Goal: Task Accomplishment & Management: Complete application form

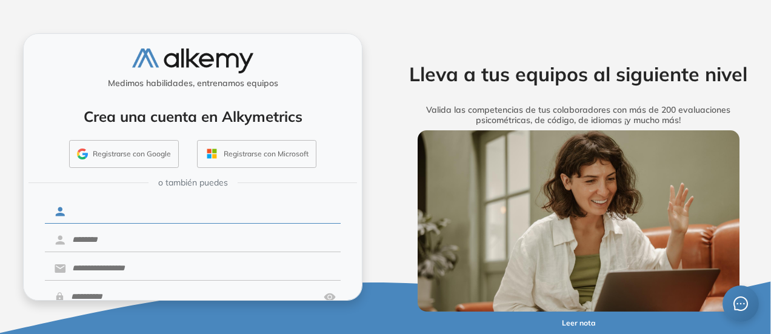
click at [124, 214] on input "text" at bounding box center [203, 211] width 275 height 23
type input "*******"
click at [99, 235] on input "text" at bounding box center [203, 239] width 275 height 23
click at [81, 236] on input "*********" at bounding box center [203, 239] width 275 height 23
type input "*********"
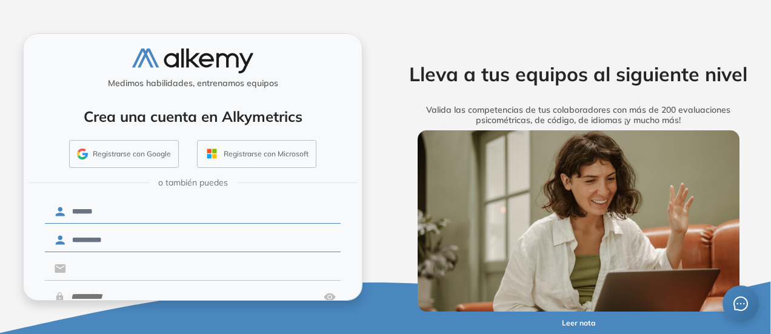
click at [127, 265] on input "text" at bounding box center [203, 268] width 275 height 23
type input "**********"
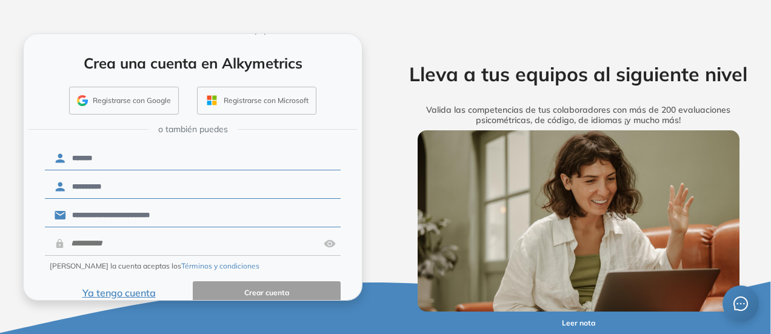
scroll to position [70, 0]
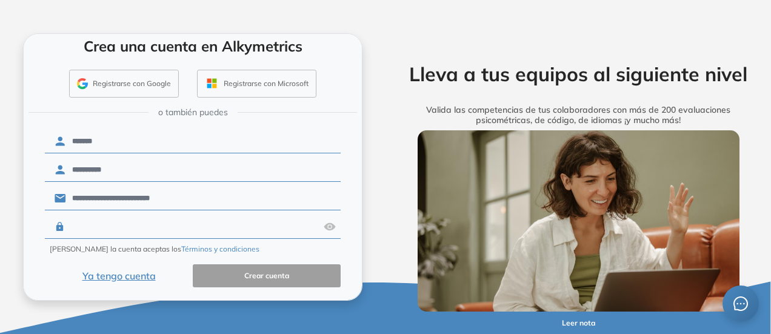
click at [162, 225] on input "text" at bounding box center [192, 226] width 254 height 23
type input "*"
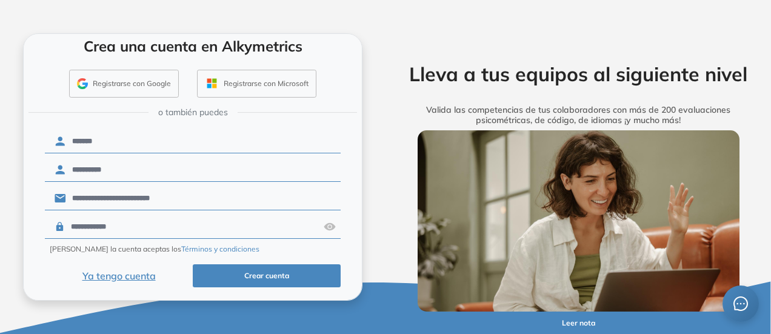
type input "**********"
click at [282, 275] on button "Crear cuenta" at bounding box center [267, 276] width 148 height 24
click at [173, 225] on input "**********" at bounding box center [192, 226] width 254 height 23
click at [185, 275] on button "Ya tengo cuenta" at bounding box center [119, 276] width 148 height 24
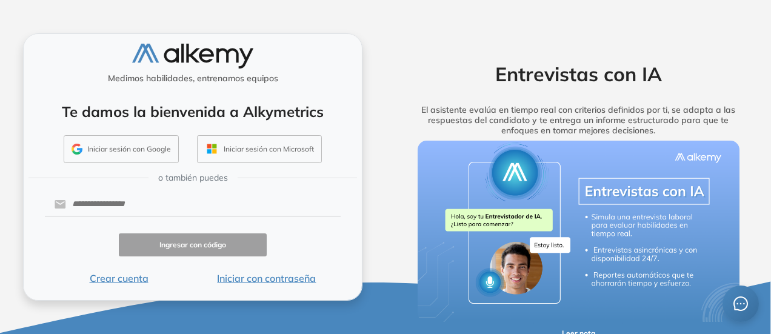
scroll to position [4, 0]
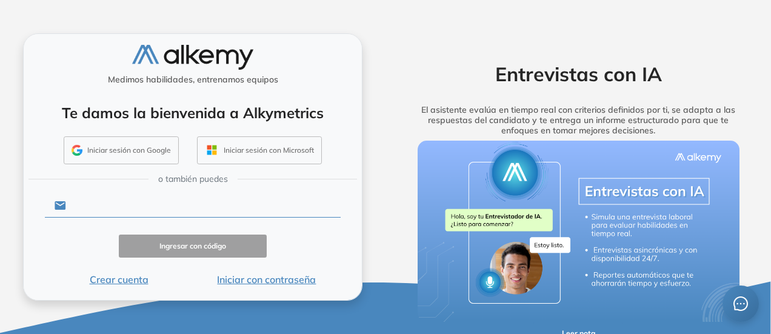
click at [136, 207] on input "text" at bounding box center [203, 205] width 275 height 23
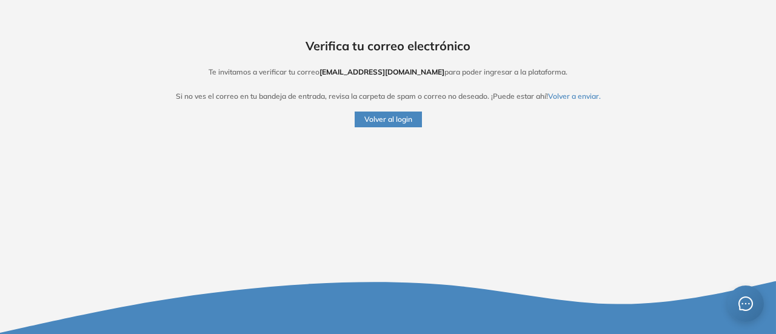
click at [387, 122] on button "Volver al login" at bounding box center [388, 120] width 67 height 16
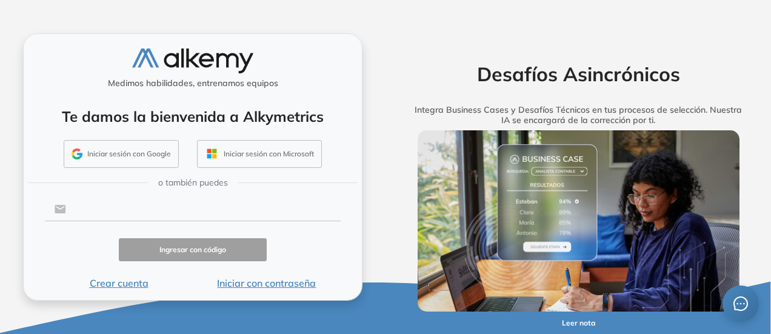
click at [152, 204] on input "text" at bounding box center [203, 209] width 275 height 23
type input "**********"
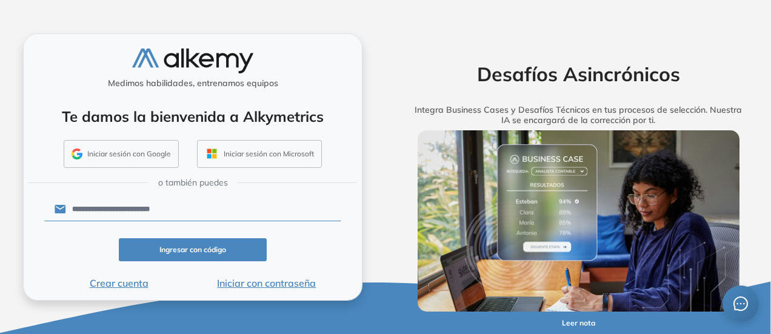
click at [168, 250] on button "Ingresar con código" at bounding box center [193, 250] width 148 height 24
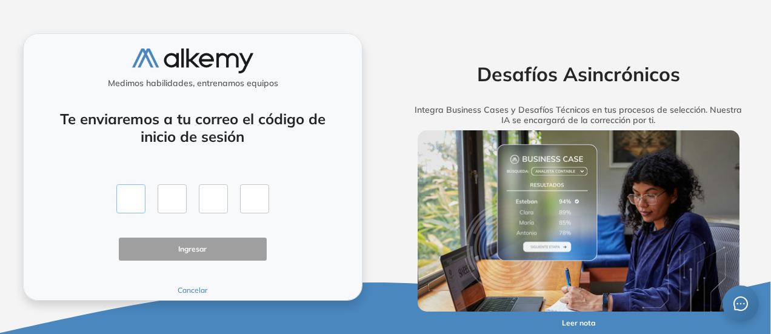
click at [126, 199] on input "text" at bounding box center [130, 198] width 29 height 29
type input "*"
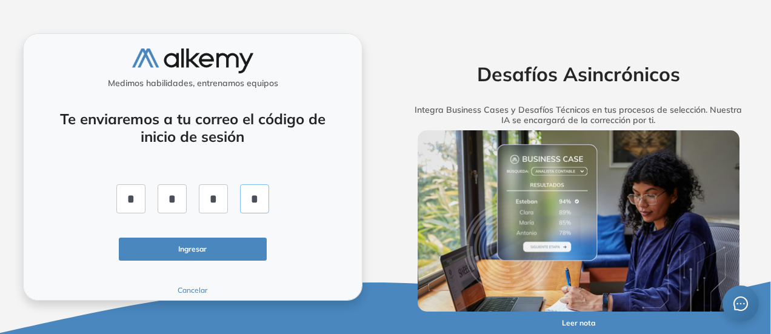
type input "*"
click at [158, 244] on button "Ingresar" at bounding box center [193, 250] width 148 height 24
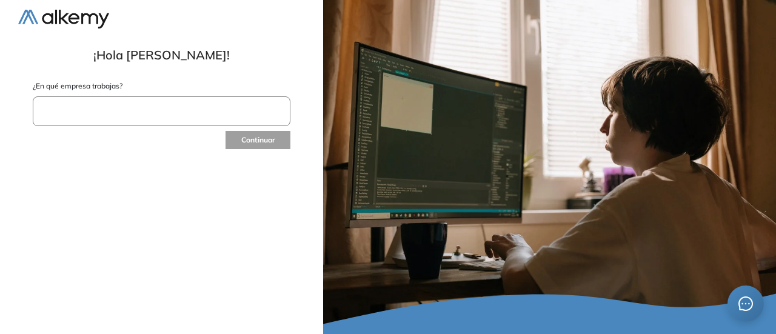
click at [157, 116] on input "text" at bounding box center [162, 111] width 258 height 30
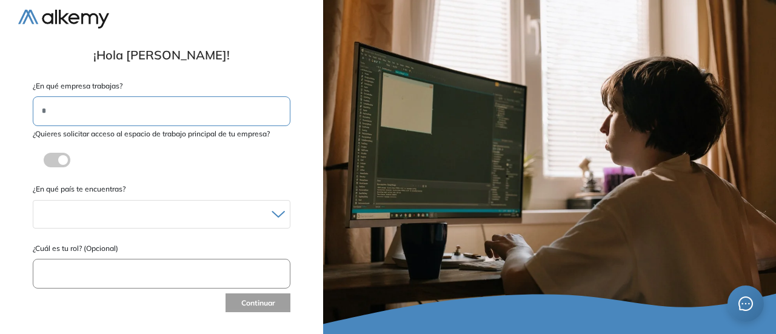
click at [68, 110] on input "*" at bounding box center [162, 111] width 258 height 30
click at [70, 116] on input "*" at bounding box center [162, 111] width 258 height 30
click at [84, 118] on input "*" at bounding box center [162, 111] width 258 height 30
type input "*"
click at [52, 157] on span at bounding box center [49, 158] width 10 height 10
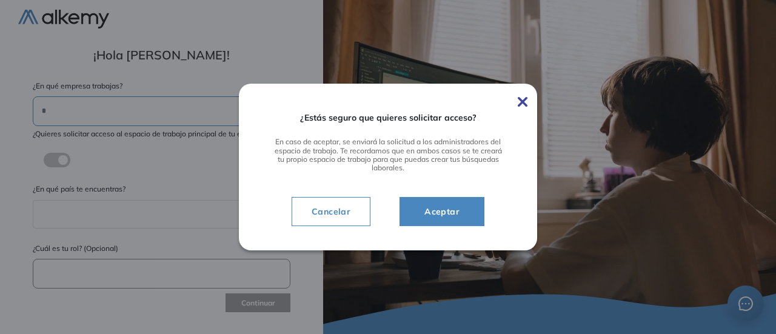
click at [314, 213] on span "Cancelar" at bounding box center [331, 211] width 58 height 15
click at [316, 211] on span "Cancelar" at bounding box center [331, 211] width 58 height 15
click at [119, 128] on div "¿Quieres solicitar acceso al espacio de trabajo principal de tu empresa? ¿Estás…" at bounding box center [162, 152] width 258 height 48
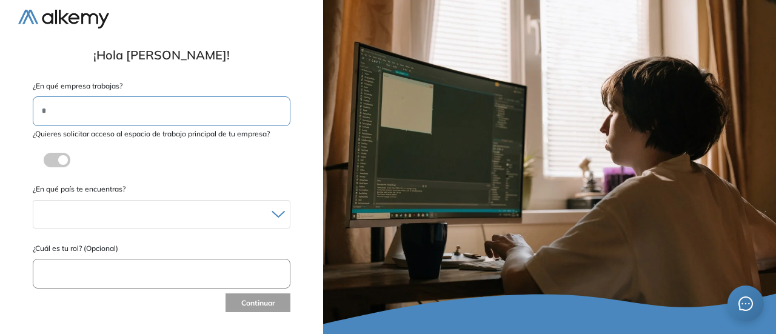
click at [65, 112] on input "*" at bounding box center [162, 111] width 258 height 30
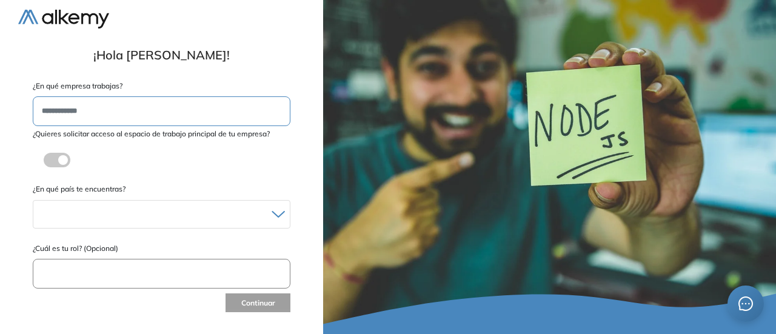
click at [104, 116] on input "text" at bounding box center [162, 111] width 258 height 30
click at [108, 210] on div at bounding box center [161, 214] width 256 height 18
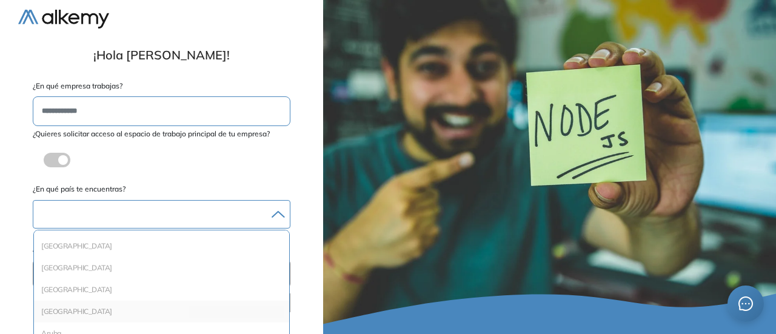
click at [82, 308] on li "Argentina" at bounding box center [161, 311] width 245 height 12
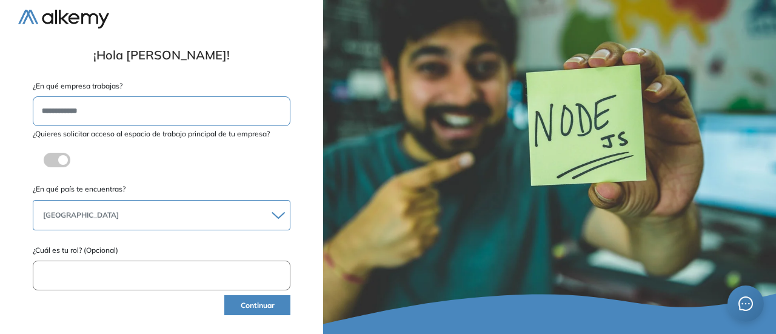
click at [113, 278] on input "text" at bounding box center [162, 276] width 258 height 30
type input "******"
click at [244, 304] on button "Continuar" at bounding box center [257, 305] width 66 height 20
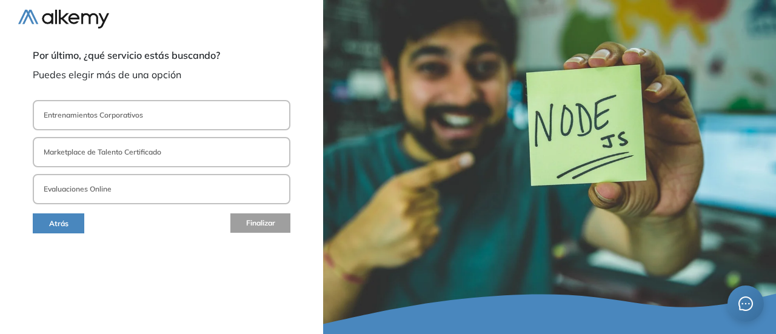
click at [200, 128] on button "Entrenamientos Corporativos" at bounding box center [162, 115] width 258 height 30
click at [195, 119] on button "Entrenamientos Corporativos" at bounding box center [162, 115] width 258 height 30
click at [194, 118] on button "Entrenamientos Corporativos" at bounding box center [162, 115] width 258 height 30
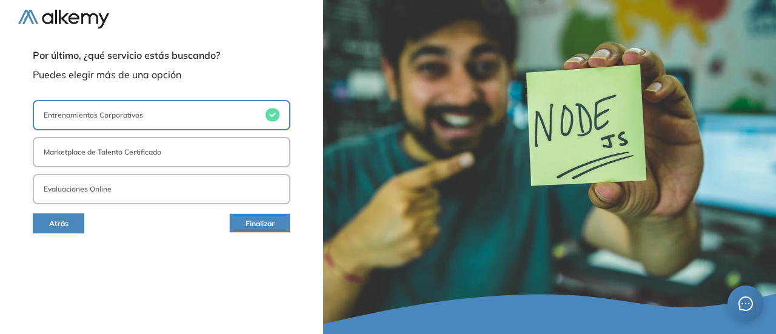
click at [192, 151] on button "Marketplace de Talento Certificado" at bounding box center [162, 152] width 258 height 30
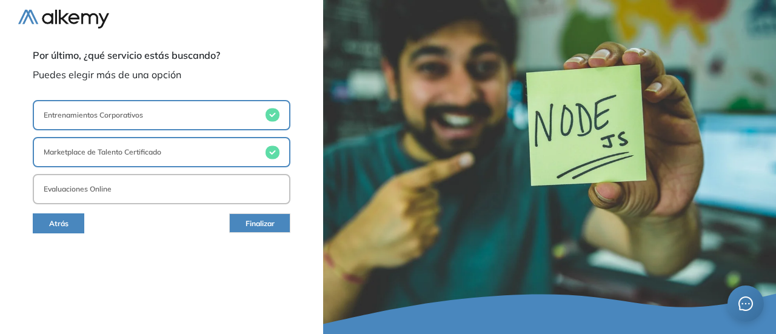
click at [208, 196] on button "Evaluaciones Online" at bounding box center [162, 189] width 258 height 30
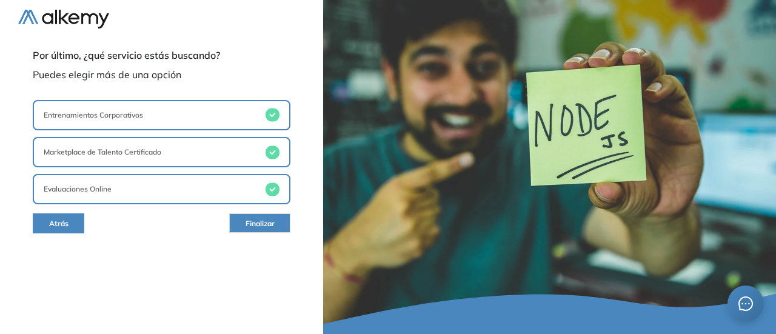
click at [245, 215] on button "Finalizar" at bounding box center [259, 222] width 61 height 19
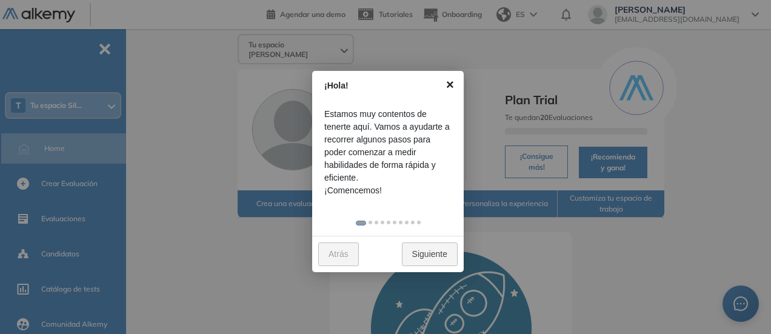
click at [447, 84] on link "×" at bounding box center [449, 84] width 27 height 27
